Goal: Transaction & Acquisition: Purchase product/service

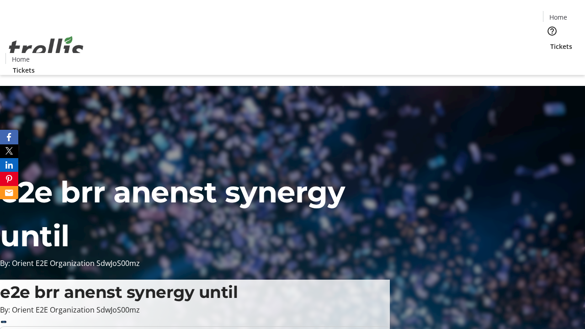
click at [550, 42] on span "Tickets" at bounding box center [561, 47] width 22 height 10
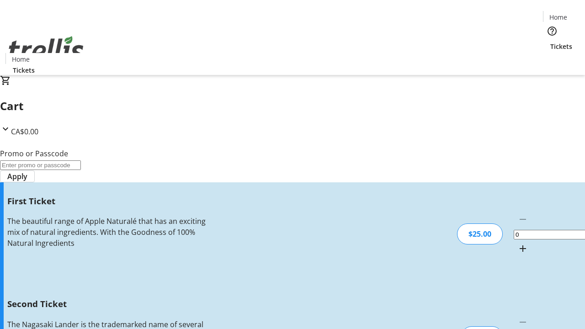
click at [517, 243] on mat-icon "Increment by one" at bounding box center [522, 248] width 11 height 11
type input "1"
type input "2"
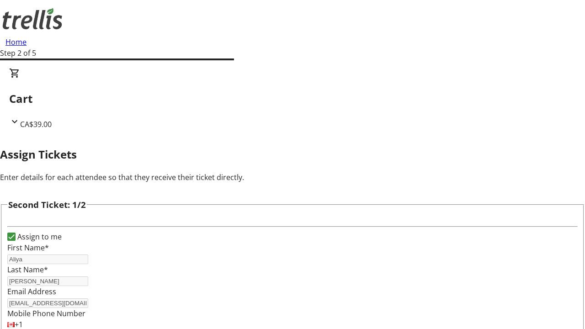
type input "Aliya"
type input "[PERSON_NAME]"
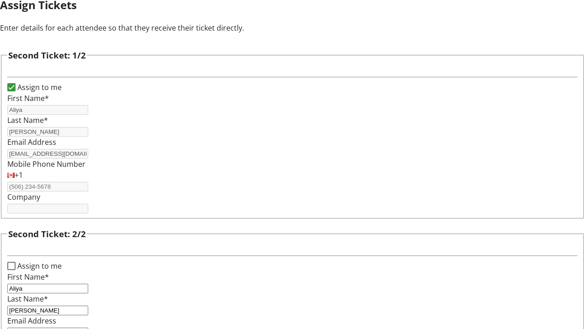
type input "[EMAIL_ADDRESS][DOMAIN_NAME]"
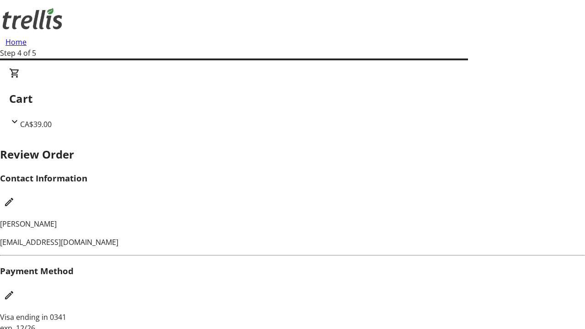
click at [15, 196] on mat-icon "Edit Contact Information" at bounding box center [9, 201] width 11 height 11
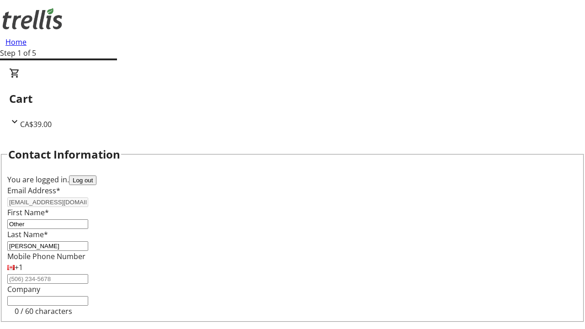
type input "Other"
type input "Name"
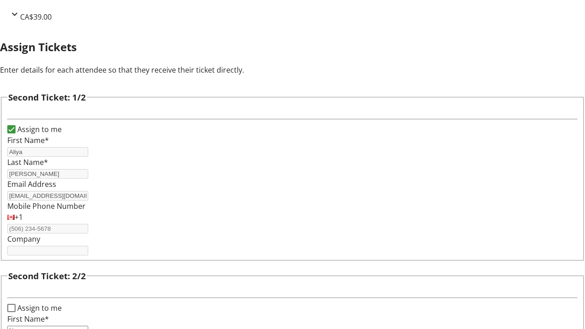
type input "Name"
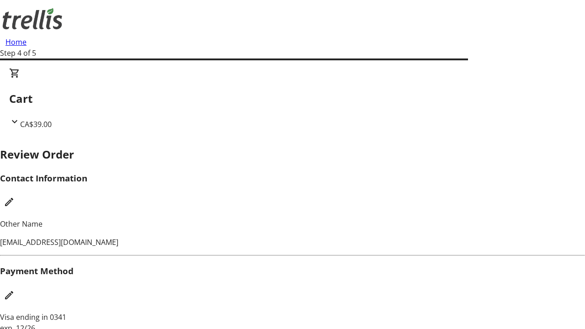
click at [15, 290] on mat-icon "Edit Payment Method" at bounding box center [9, 295] width 11 height 11
